Goal: Check status: Check status

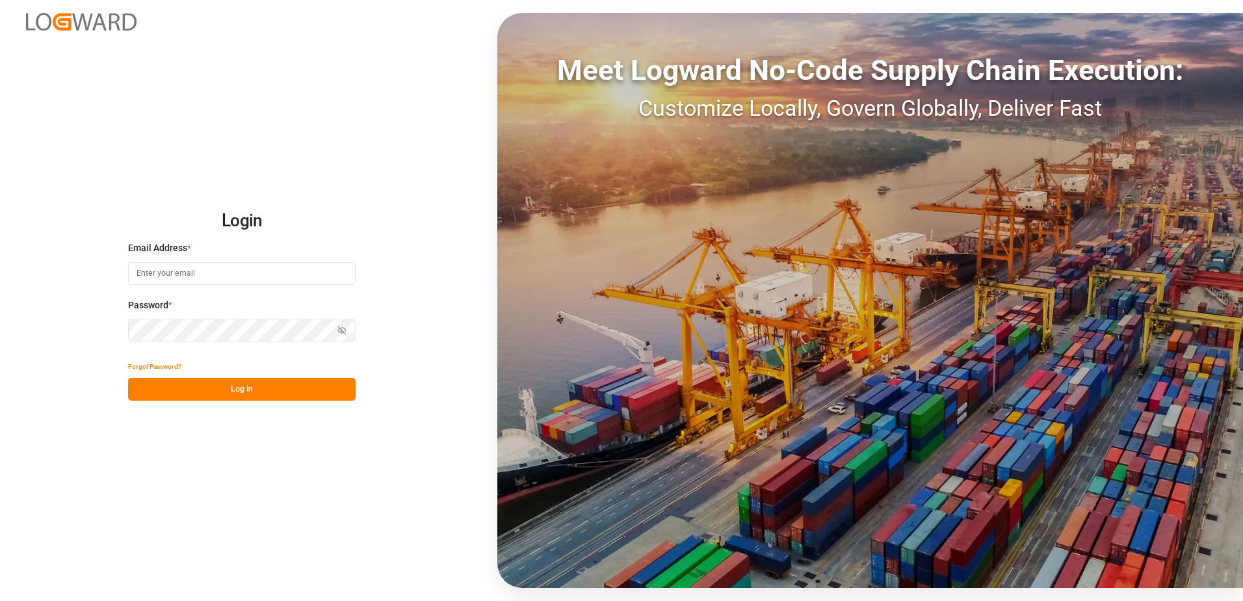
drag, startPoint x: 0, startPoint y: 0, endPoint x: 314, endPoint y: 280, distance: 420.4
click at [314, 280] on input at bounding box center [242, 273] width 228 height 23
type input "[PERSON_NAME][EMAIL_ADDRESS][PERSON_NAME][DOMAIN_NAME]"
click at [207, 386] on button "Log In" at bounding box center [242, 389] width 228 height 23
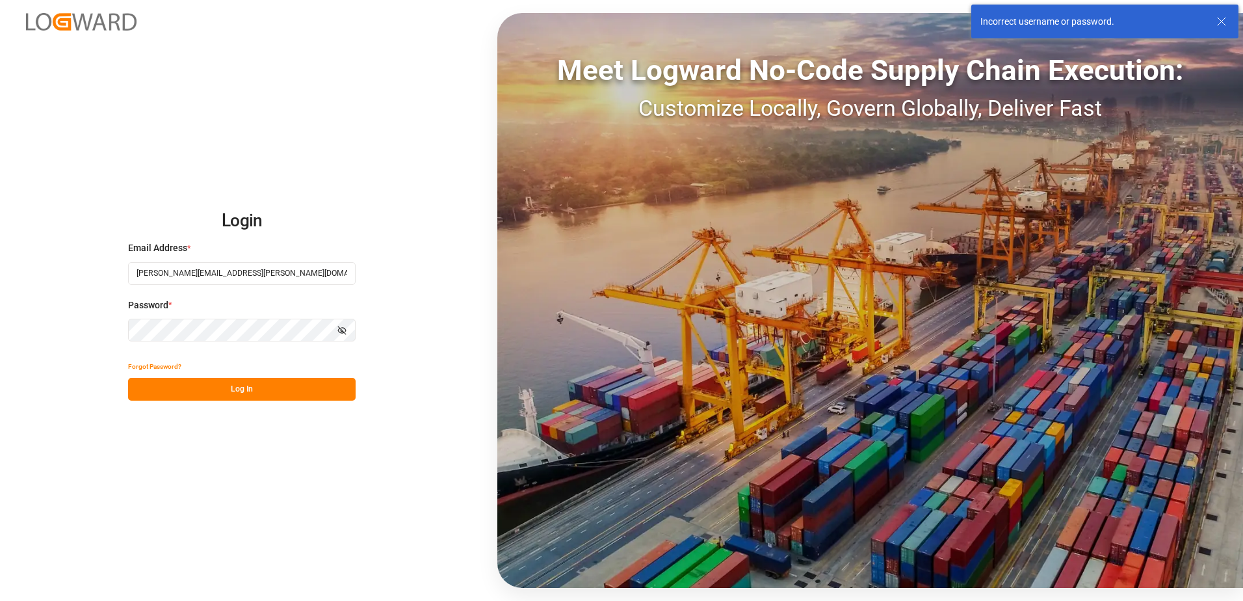
click at [345, 330] on icon "button" at bounding box center [341, 330] width 9 height 9
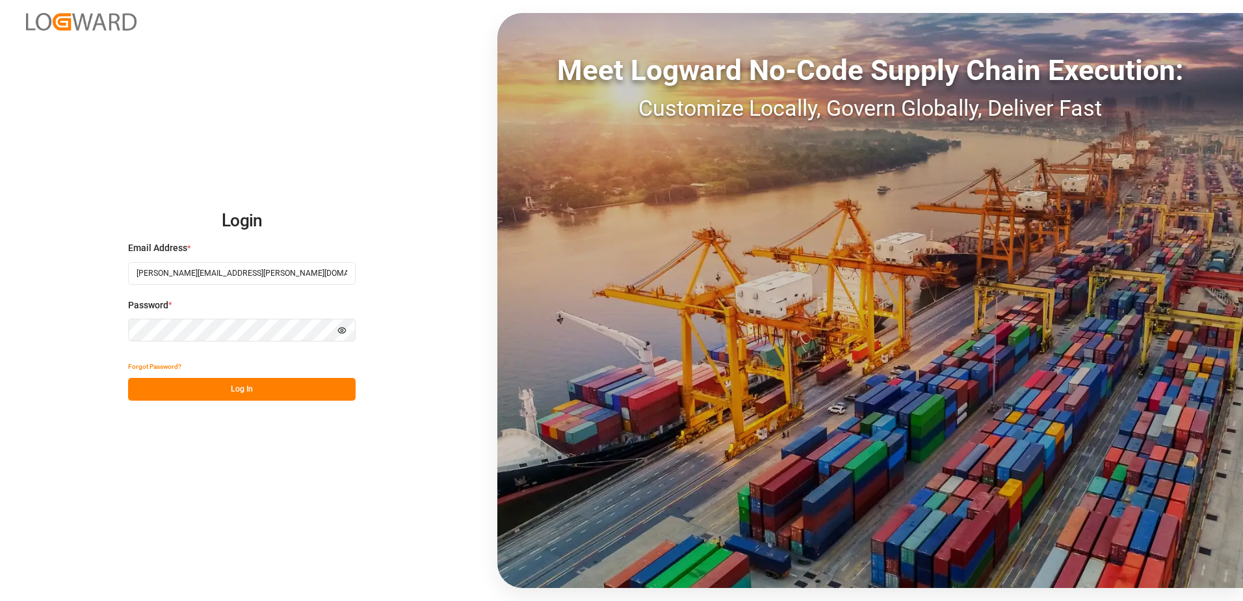
click at [207, 383] on button "Log In" at bounding box center [242, 389] width 228 height 23
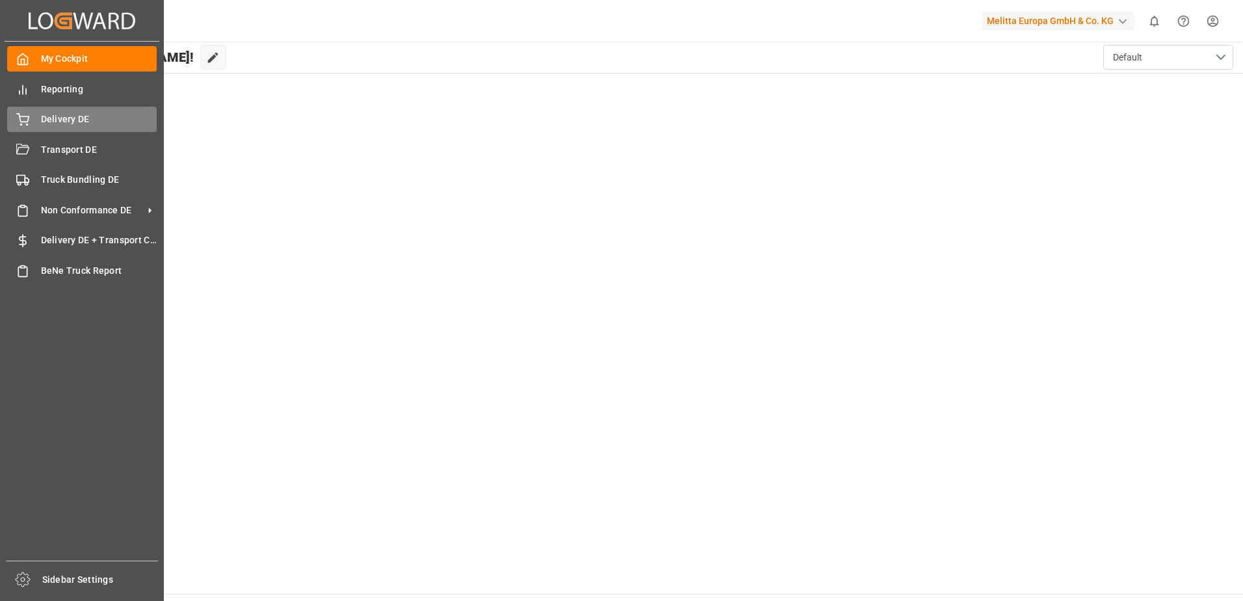
click at [79, 116] on span "Delivery DE" at bounding box center [99, 119] width 116 height 14
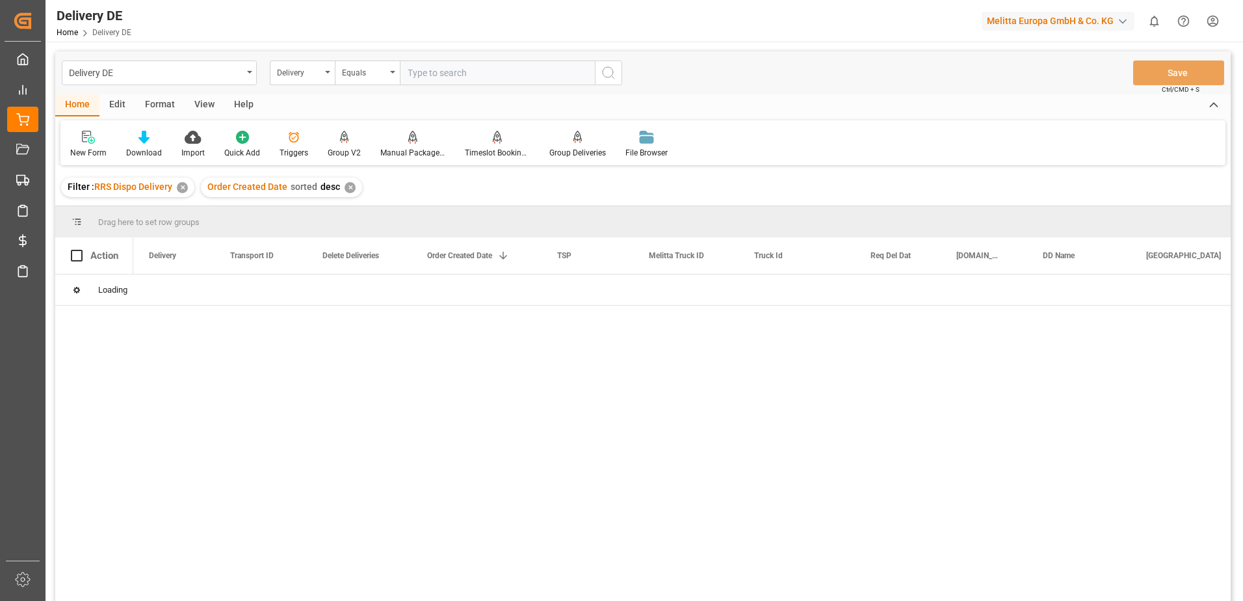
click at [443, 77] on input "text" at bounding box center [497, 72] width 195 height 25
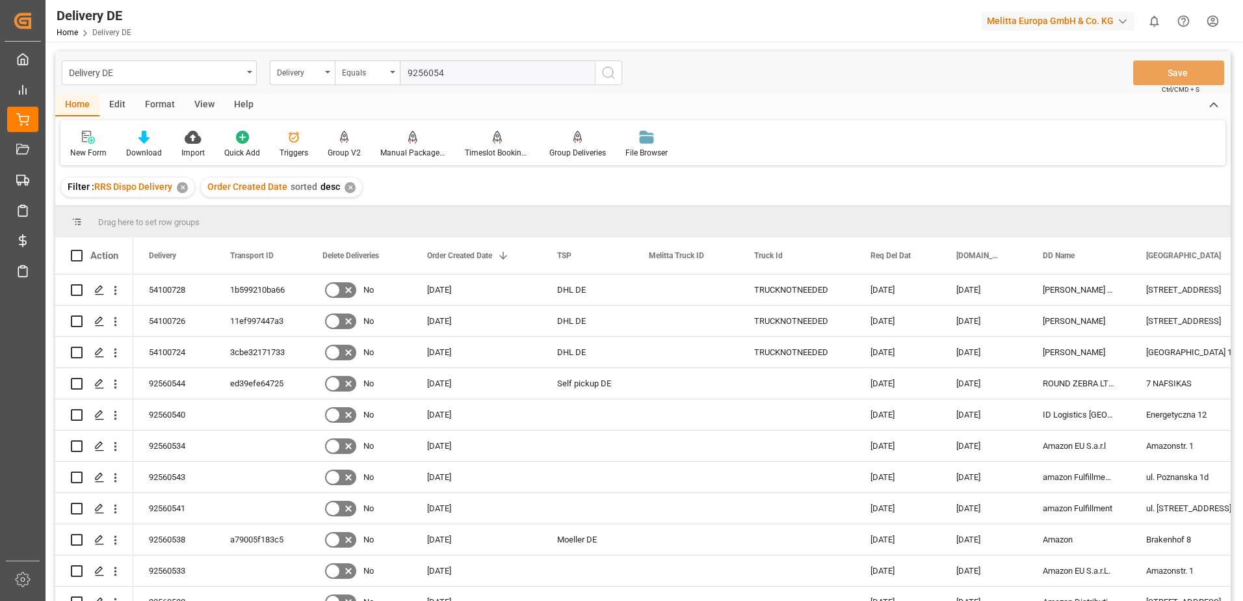
type input "92560544"
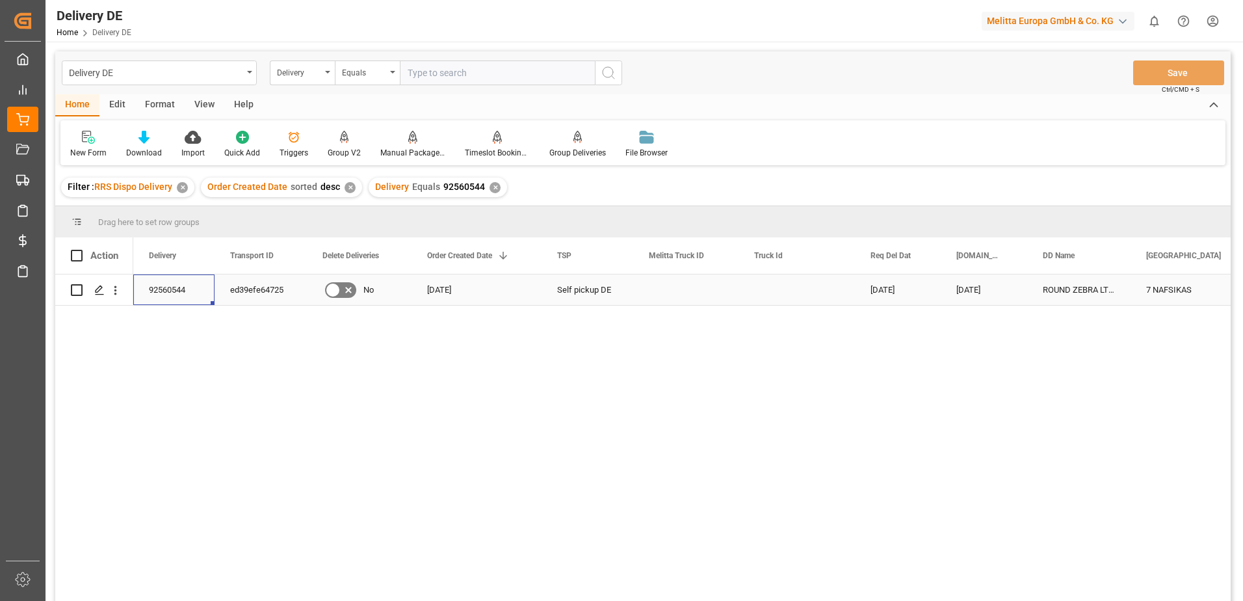
click at [161, 287] on div "92560544" at bounding box center [173, 289] width 81 height 31
click at [254, 291] on div "ed39efe64725" at bounding box center [261, 289] width 92 height 31
